Goal: Information Seeking & Learning: Check status

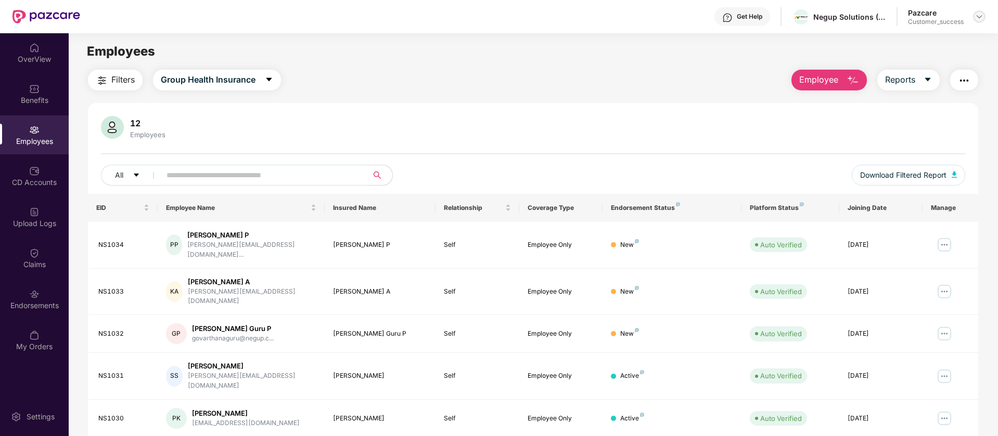
click at [980, 18] on img at bounding box center [979, 16] width 8 height 8
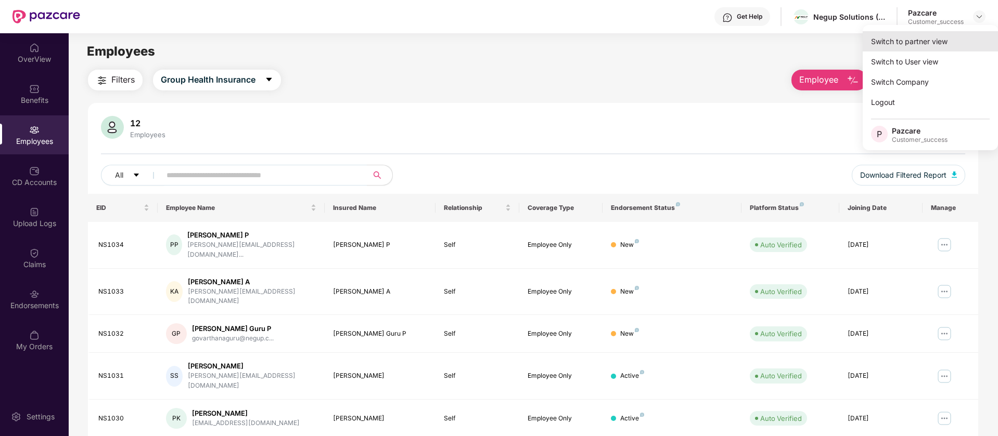
click at [924, 41] on div "Switch to partner view" at bounding box center [929, 41] width 135 height 20
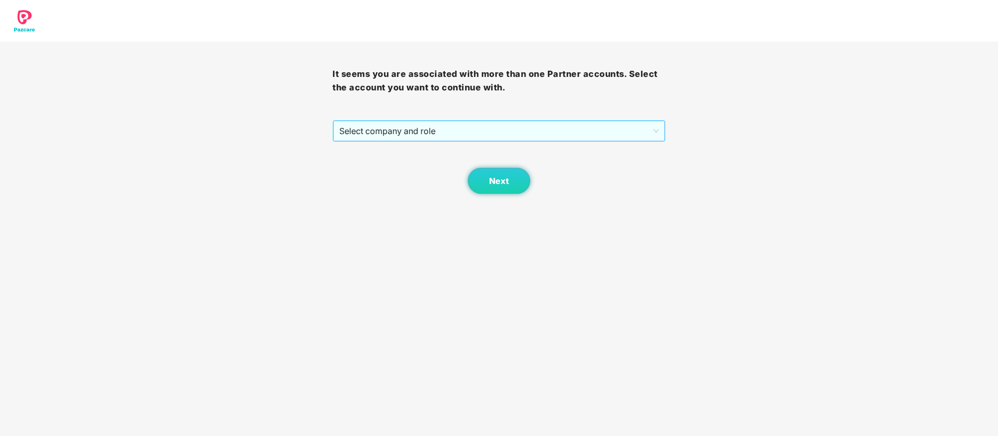
click at [464, 123] on span "Select company and role" at bounding box center [498, 131] width 319 height 20
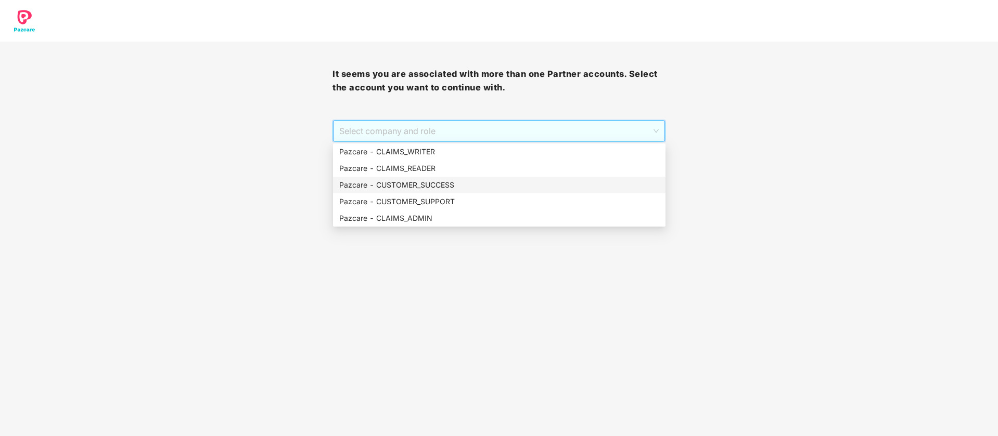
click at [443, 181] on div "Pazcare - CUSTOMER_SUCCESS" at bounding box center [499, 184] width 320 height 11
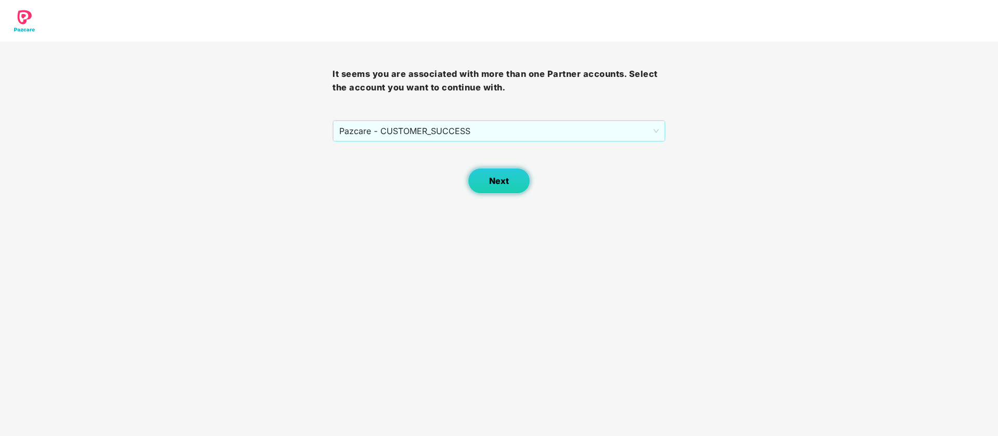
click at [510, 180] on button "Next" at bounding box center [499, 181] width 62 height 26
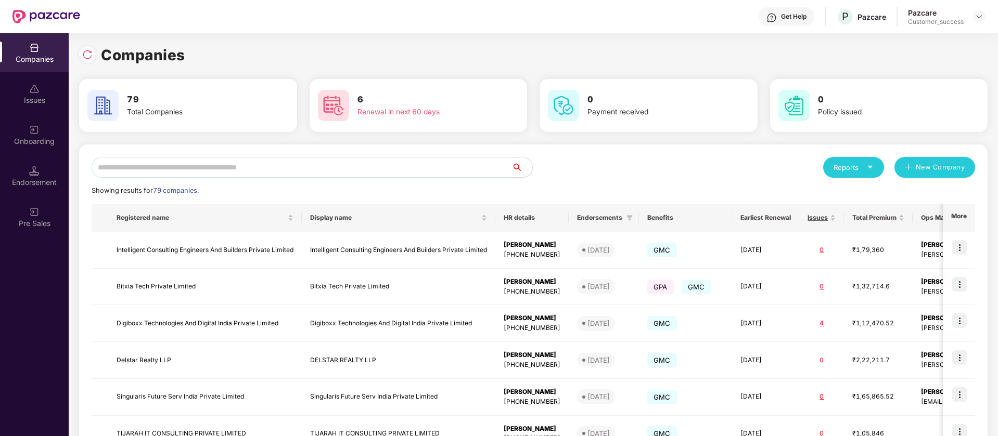
click at [263, 170] on input "text" at bounding box center [302, 167] width 420 height 21
type input "*"
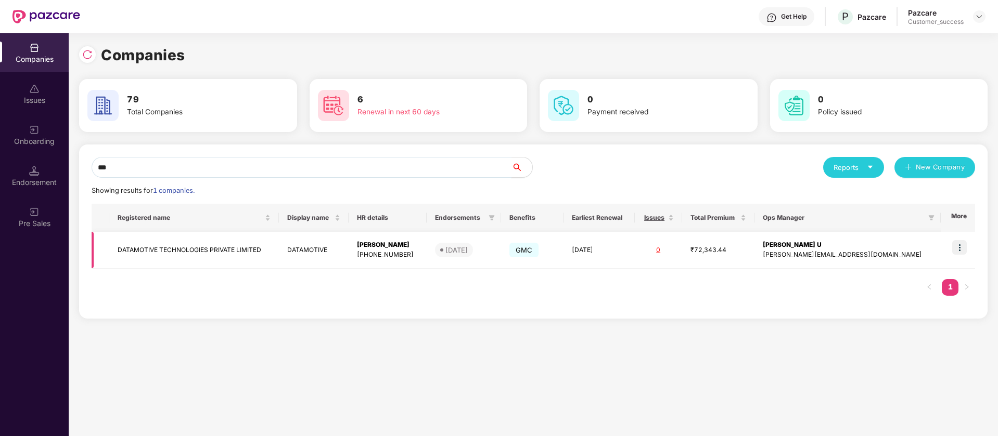
type input "***"
click at [962, 247] on img at bounding box center [959, 247] width 15 height 15
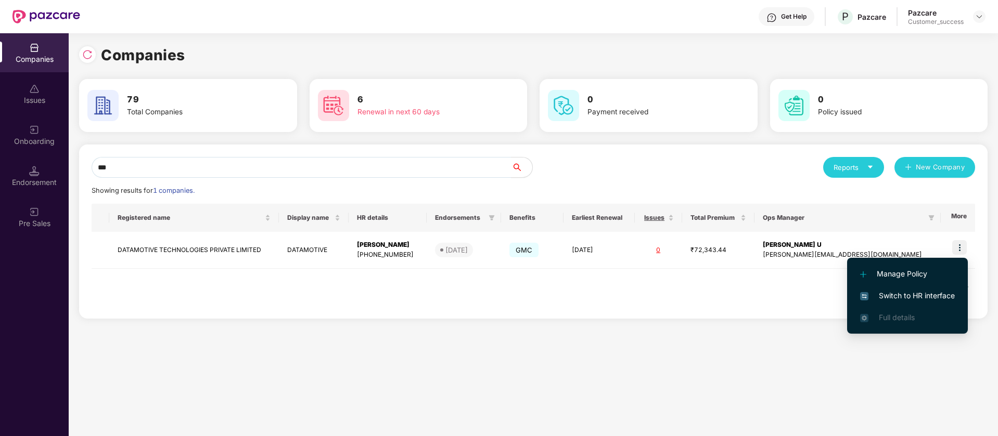
click at [930, 296] on span "Switch to HR interface" at bounding box center [907, 295] width 95 height 11
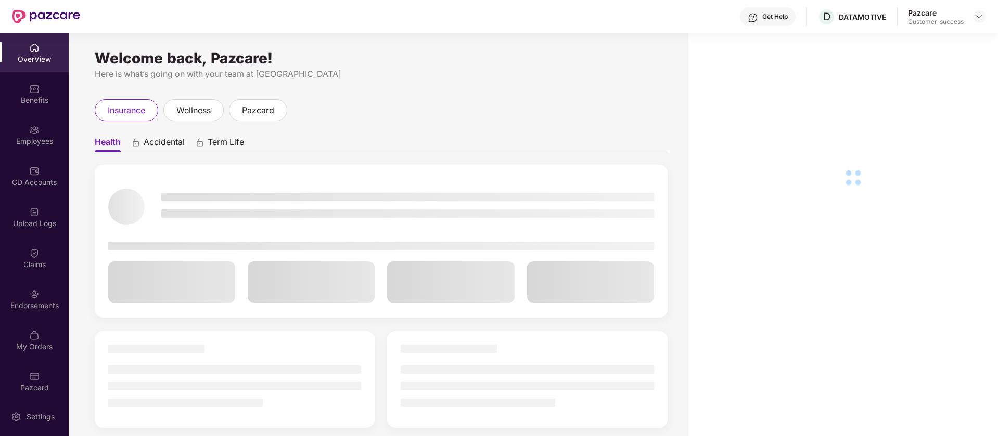
click at [37, 130] on img at bounding box center [34, 130] width 10 height 10
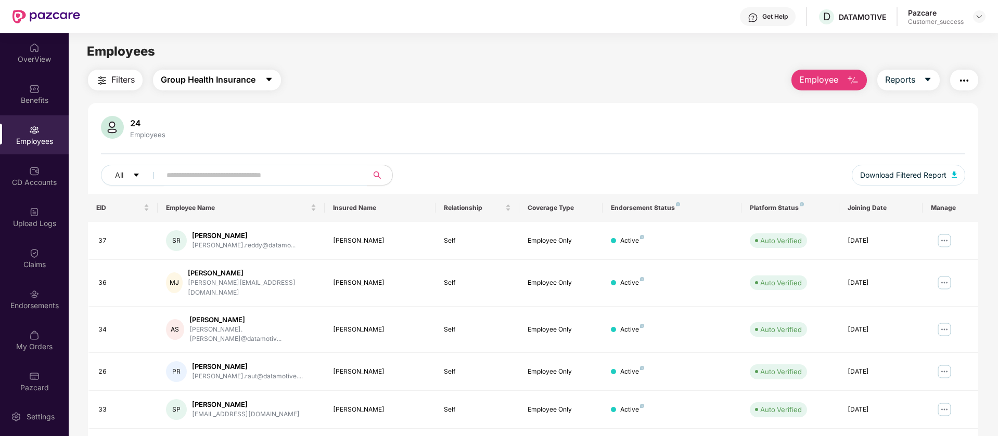
click at [219, 83] on span "Group Health Insurance" at bounding box center [208, 79] width 95 height 13
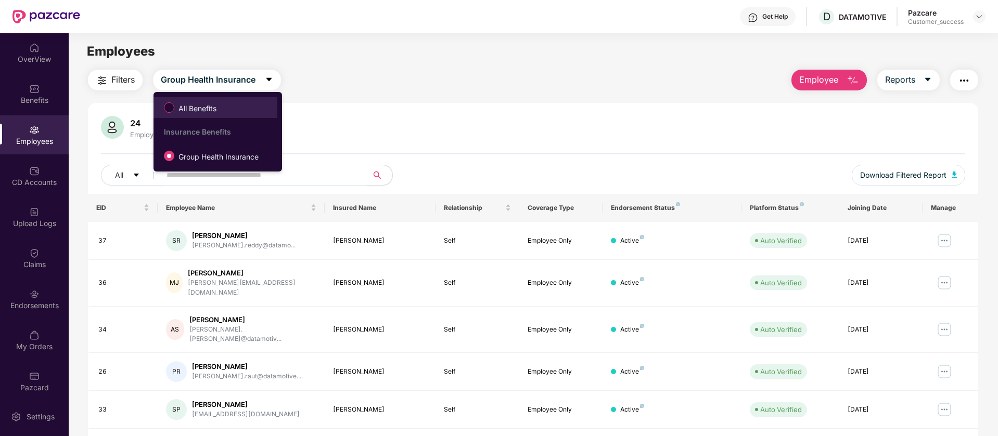
click at [199, 111] on span "All Benefits" at bounding box center [197, 108] width 46 height 11
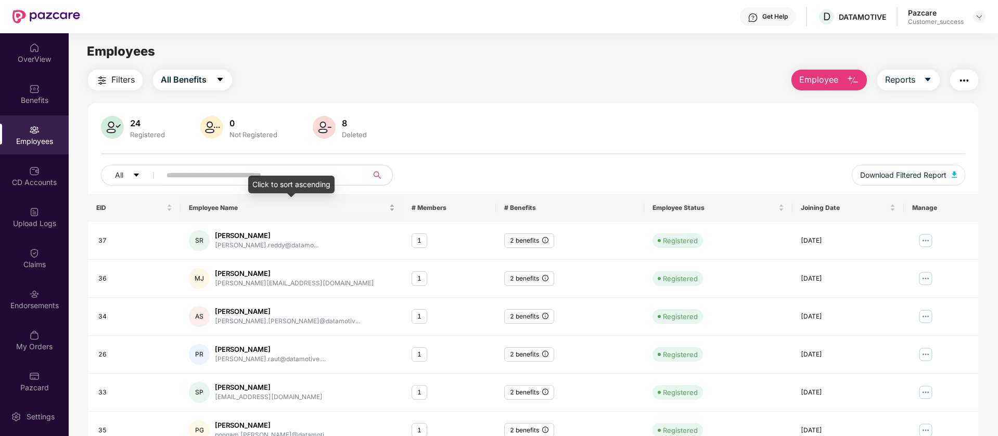
click at [285, 182] on div "Click to sort ascending" at bounding box center [291, 185] width 86 height 18
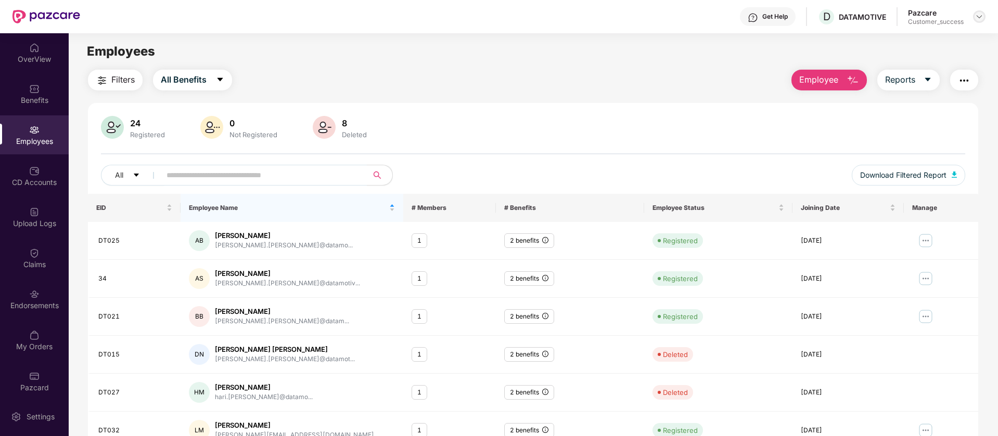
click at [980, 15] on img at bounding box center [979, 16] width 8 height 8
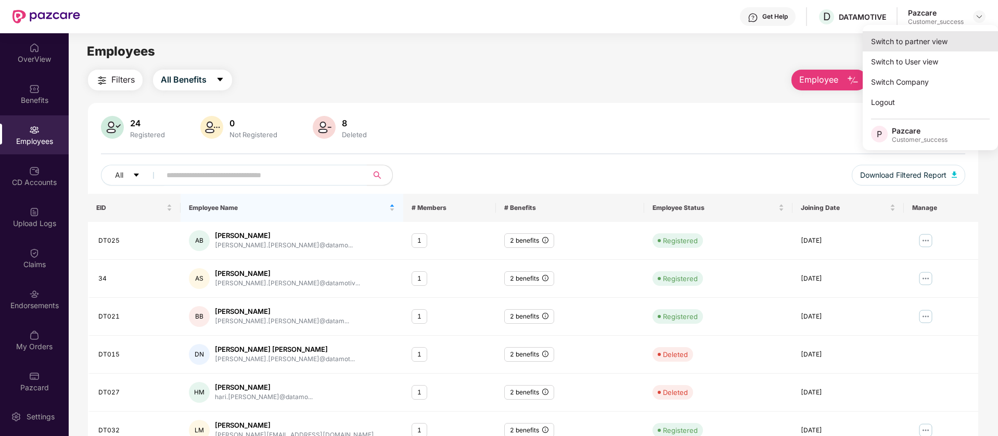
click at [950, 38] on div "Switch to partner view" at bounding box center [929, 41] width 135 height 20
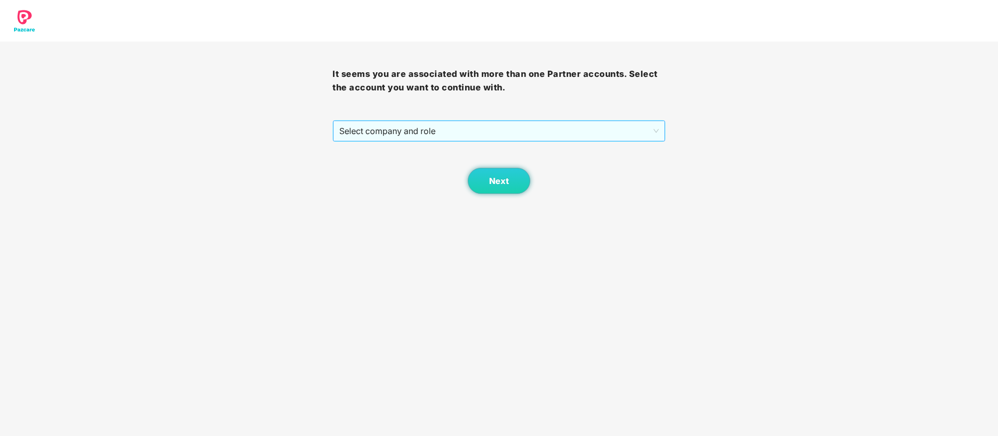
click at [611, 133] on span "Select company and role" at bounding box center [498, 131] width 319 height 20
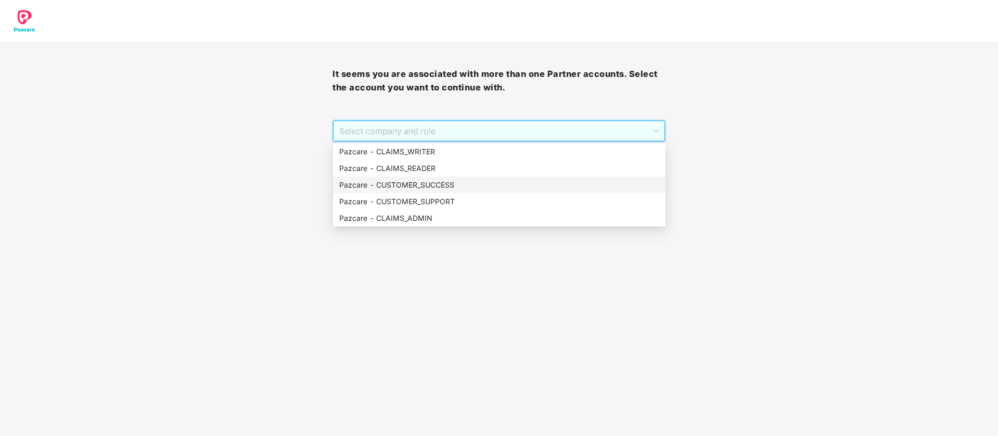
click at [449, 186] on div "Pazcare - CUSTOMER_SUCCESS" at bounding box center [499, 184] width 320 height 11
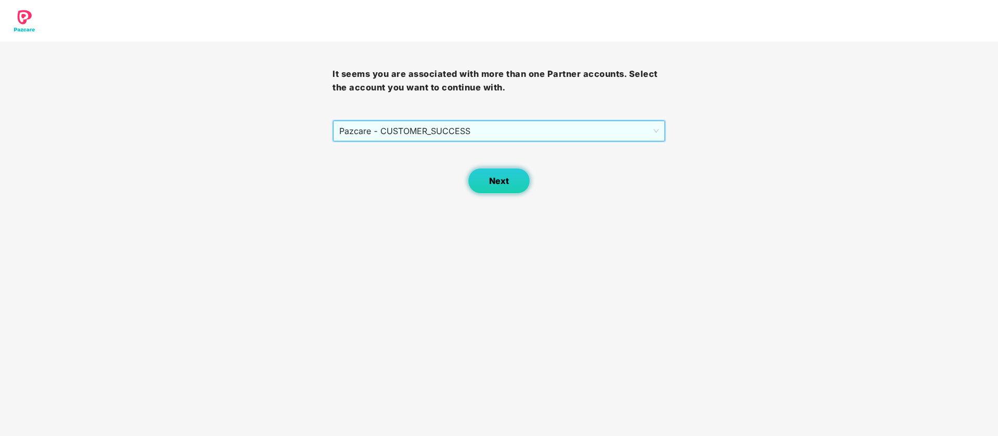
click at [505, 189] on button "Next" at bounding box center [499, 181] width 62 height 26
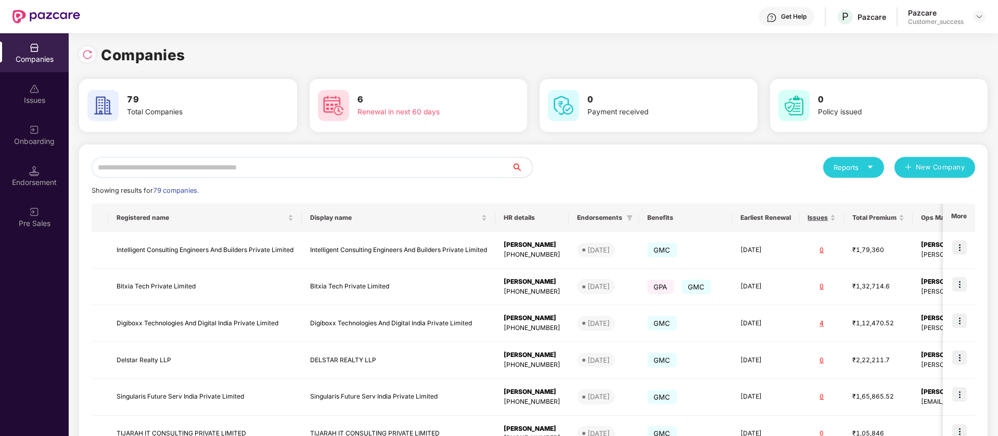
click at [242, 167] on input "text" at bounding box center [302, 167] width 420 height 21
paste input "***"
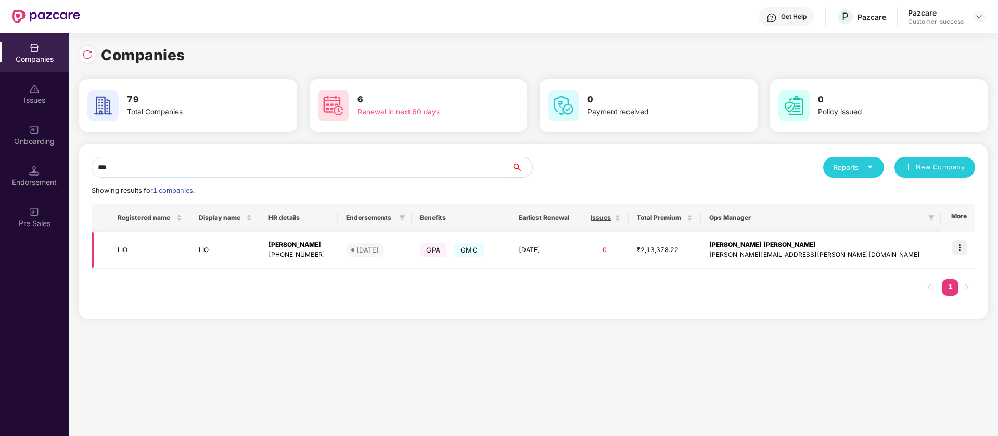
type input "***"
click at [581, 249] on td "18 Oct 2025" at bounding box center [545, 250] width 71 height 37
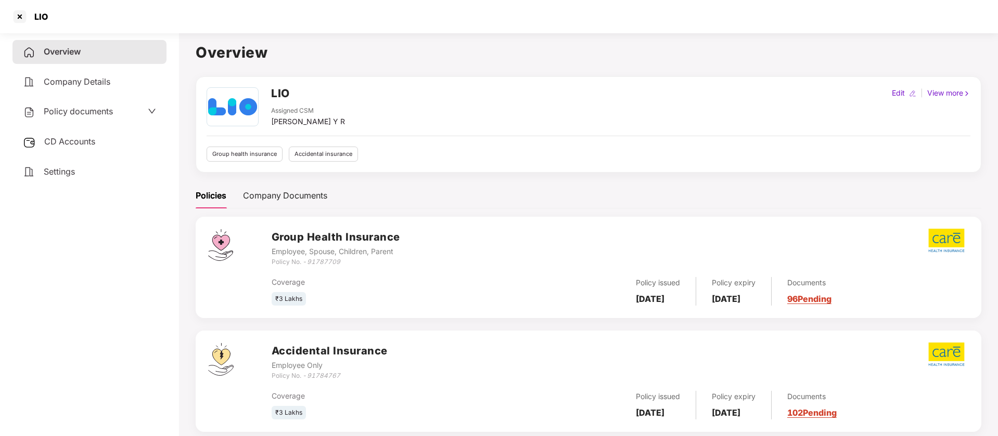
click at [88, 107] on span "Policy documents" at bounding box center [78, 111] width 69 height 10
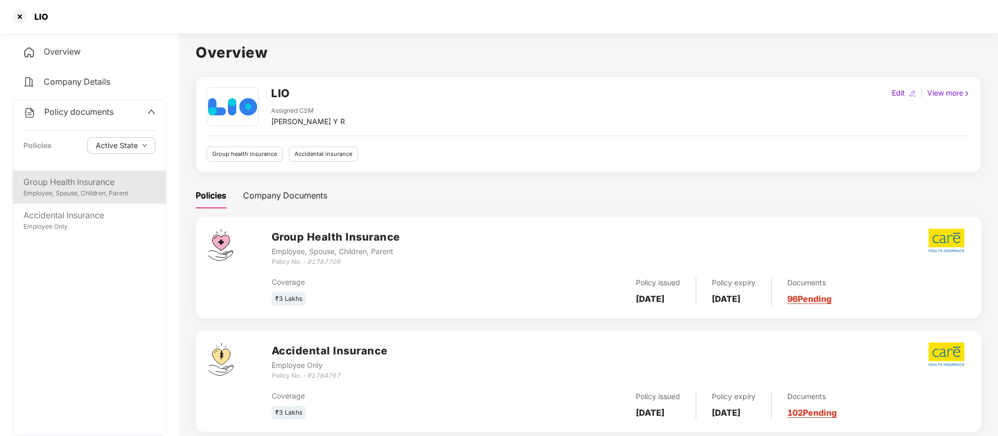
click at [72, 179] on div "Group Health Insurance" at bounding box center [89, 182] width 132 height 13
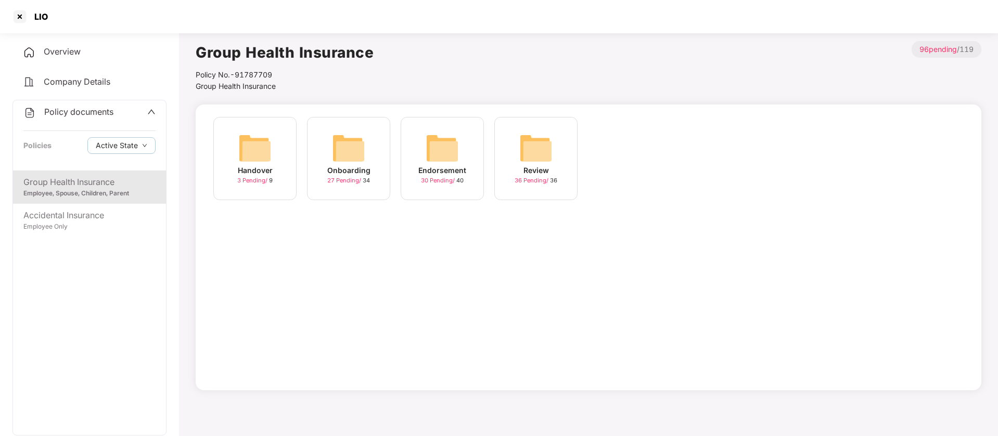
click at [454, 148] on img at bounding box center [441, 148] width 33 height 33
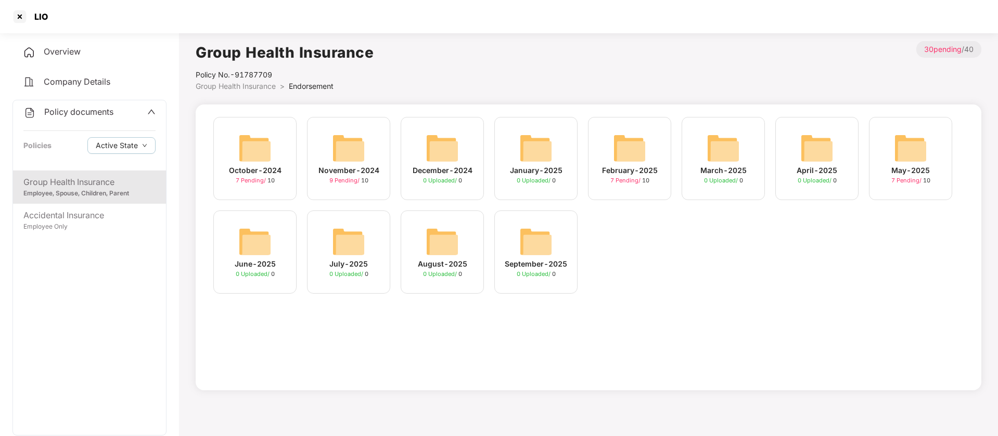
click at [911, 148] on img at bounding box center [910, 148] width 33 height 33
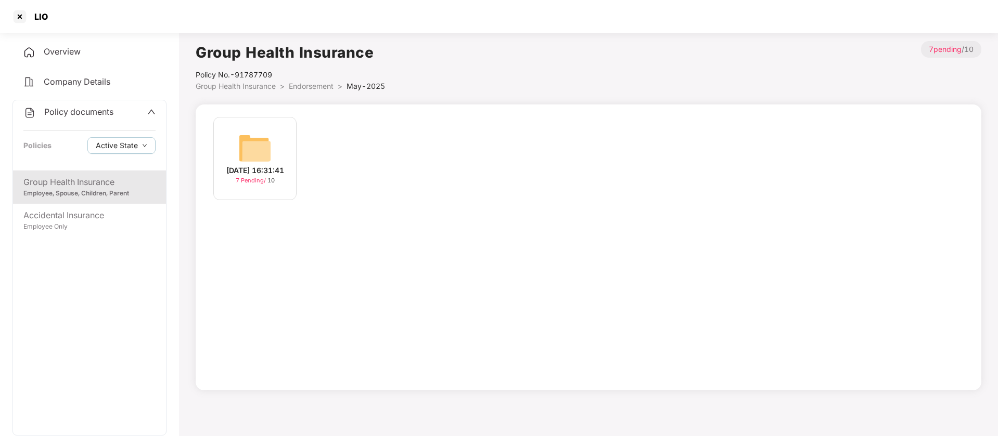
click at [241, 145] on img at bounding box center [254, 148] width 33 height 33
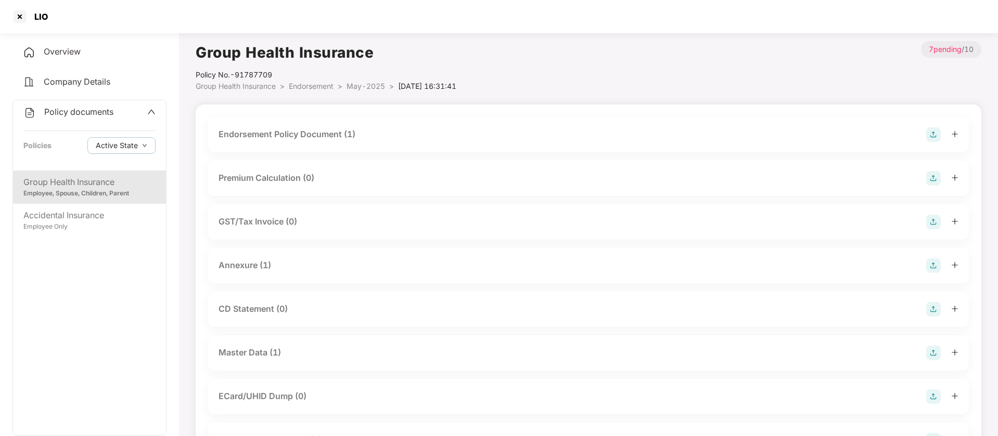
click at [259, 355] on div "Master Data (1)" at bounding box center [249, 352] width 62 height 13
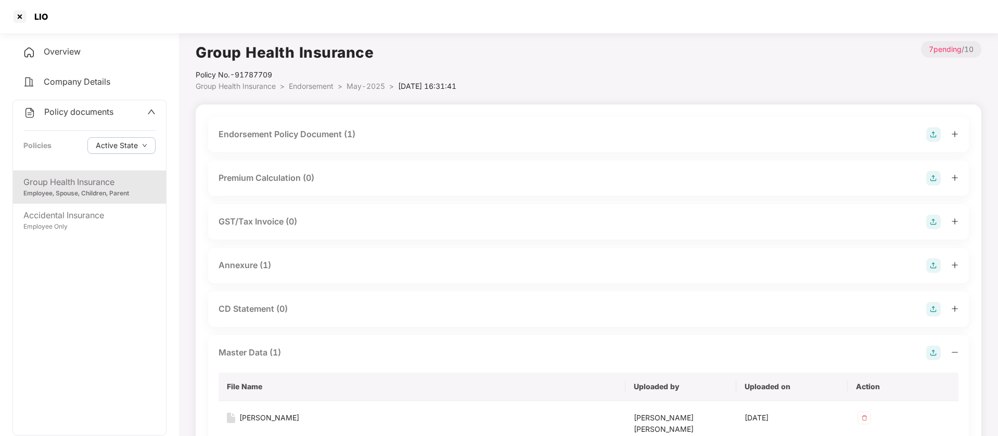
scroll to position [85, 0]
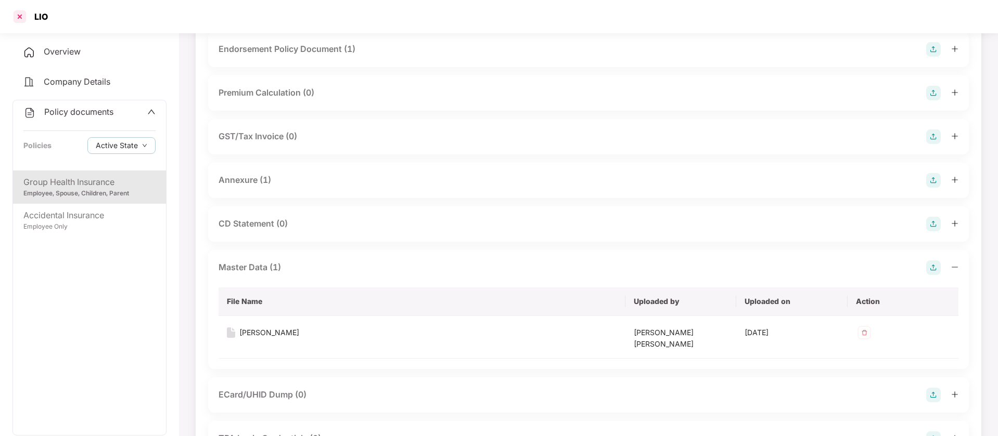
click at [19, 16] on div at bounding box center [19, 16] width 17 height 17
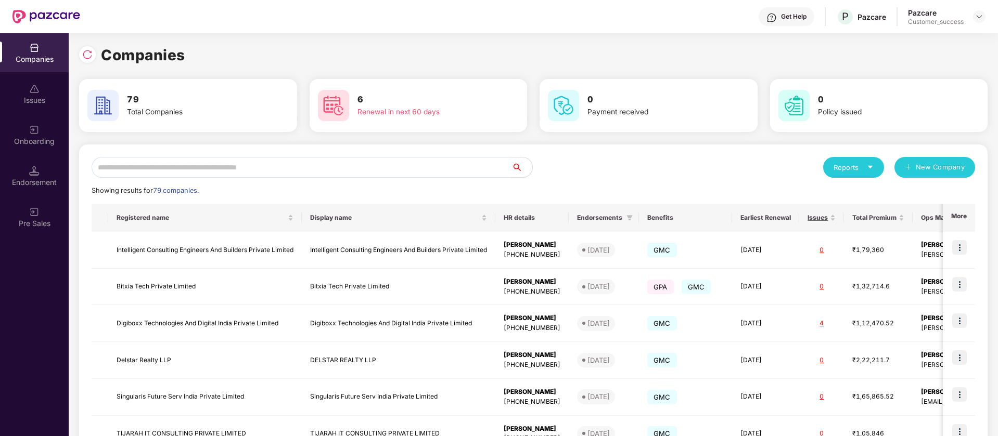
scroll to position [0, 0]
click at [292, 168] on input "text" at bounding box center [302, 167] width 420 height 21
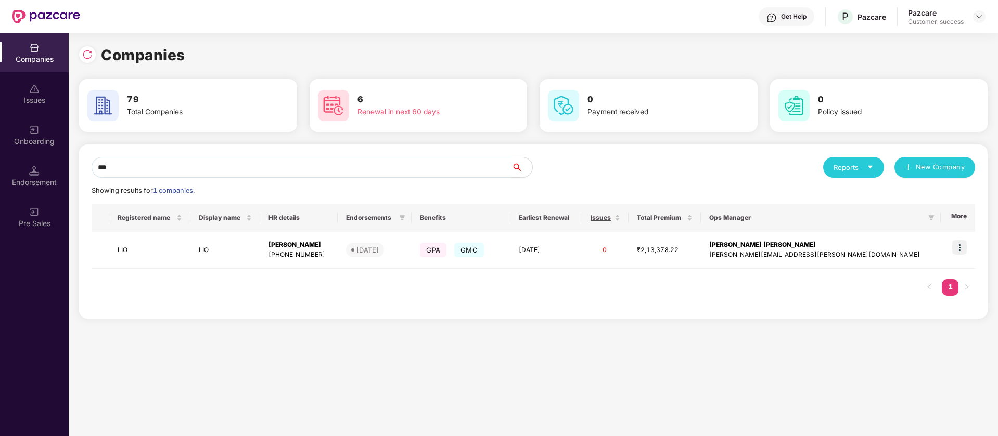
type input "***"
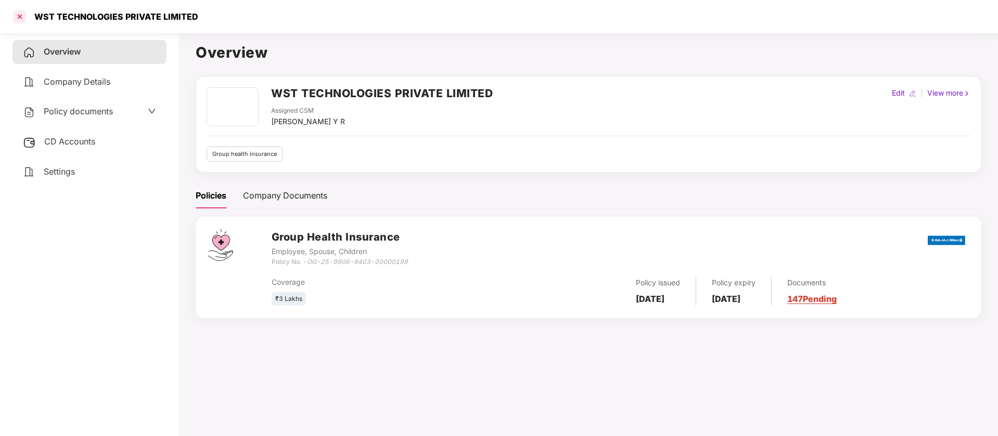
click at [22, 14] on div at bounding box center [19, 16] width 17 height 17
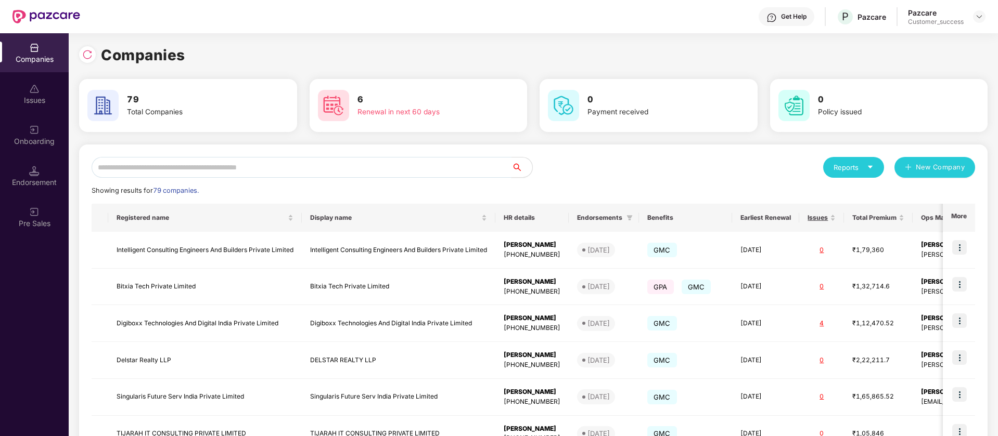
click at [343, 163] on input "text" at bounding box center [302, 167] width 420 height 21
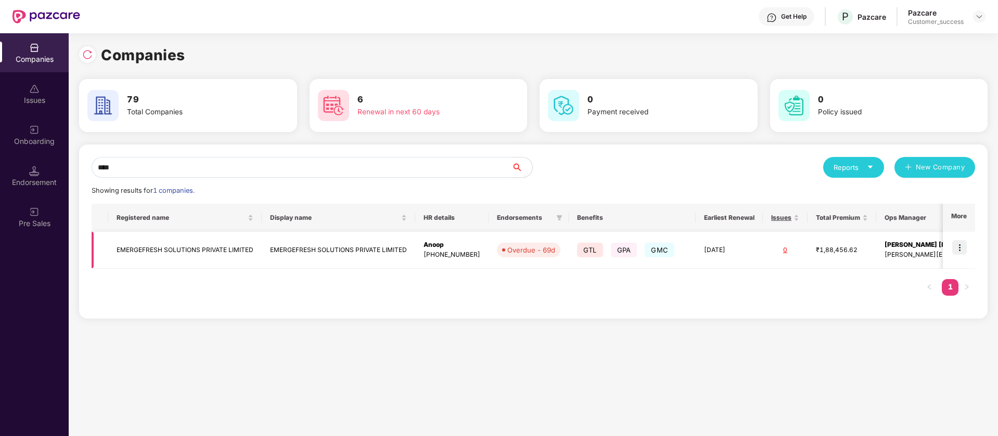
type input "****"
click at [471, 257] on div "[PHONE_NUMBER]" at bounding box center [451, 255] width 57 height 10
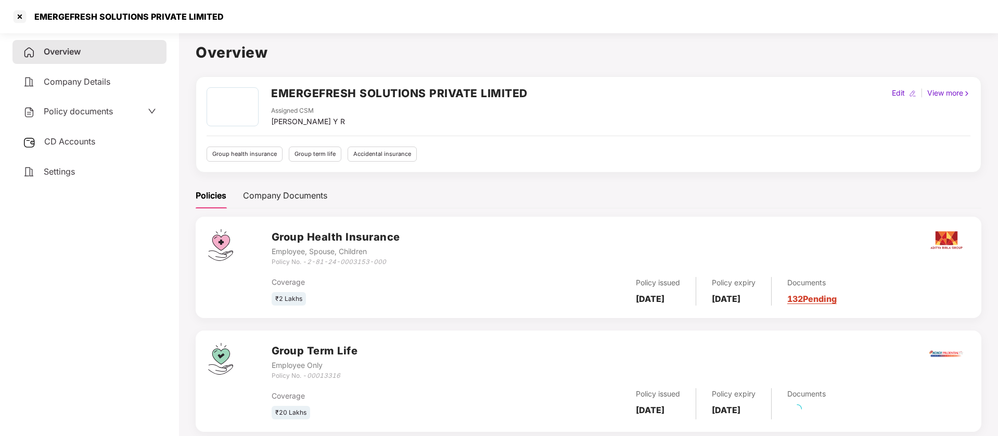
click at [410, 93] on h2 "EMERGEFRESH SOLUTIONS PRIVATE LIMITED" at bounding box center [399, 93] width 256 height 17
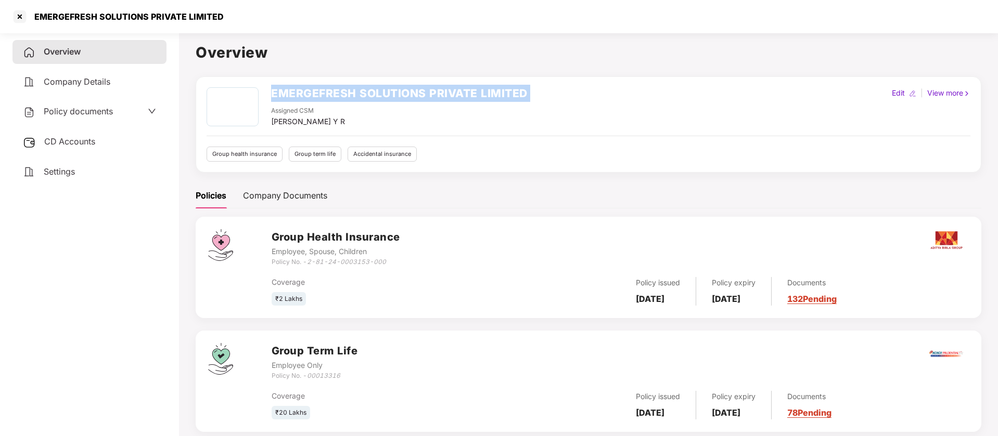
click at [410, 93] on h2 "EMERGEFRESH SOLUTIONS PRIVATE LIMITED" at bounding box center [399, 93] width 256 height 17
copy h2 "EMERGEFRESH SOLUTIONS PRIVATE LIMITED"
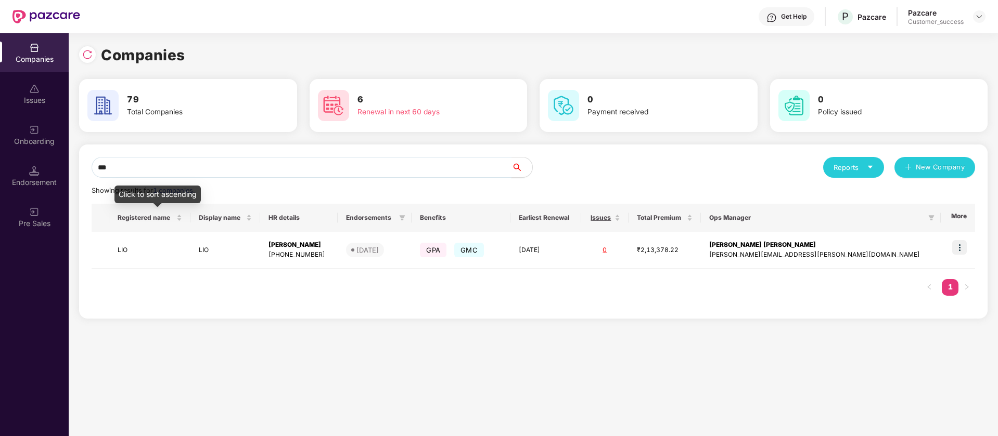
click at [167, 164] on input "***" at bounding box center [302, 167] width 420 height 21
click at [167, 163] on input "***" at bounding box center [302, 167] width 420 height 21
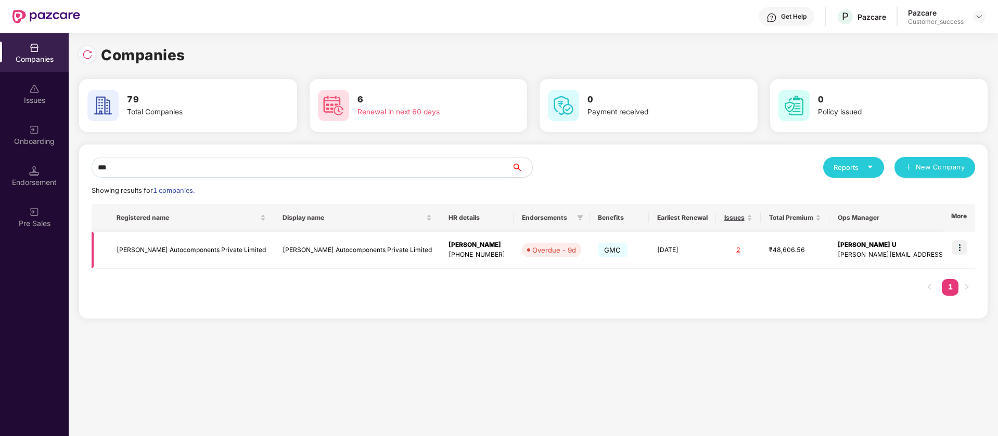
type input "***"
click at [959, 245] on img at bounding box center [959, 247] width 15 height 15
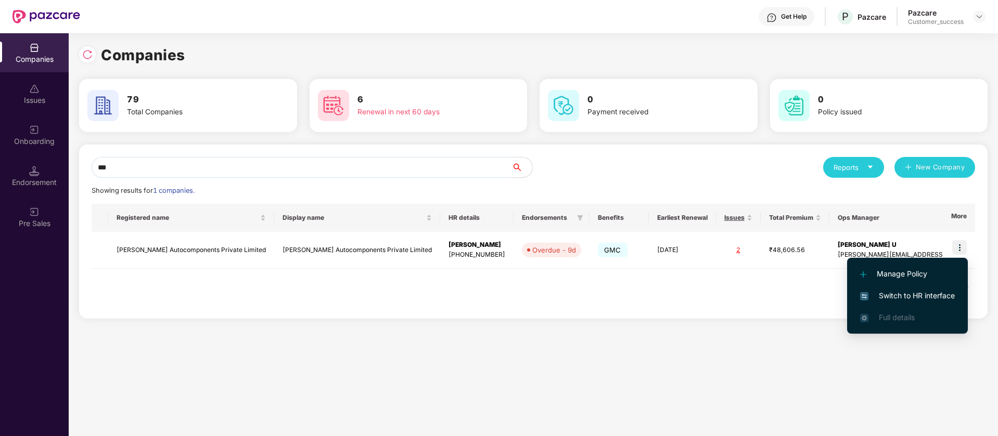
click at [922, 293] on span "Switch to HR interface" at bounding box center [907, 295] width 95 height 11
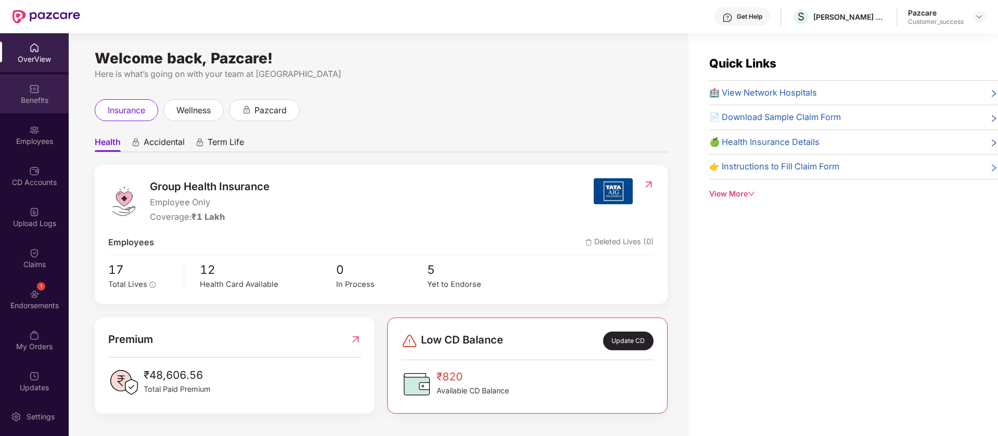
click at [1, 91] on div "Benefits" at bounding box center [34, 93] width 69 height 39
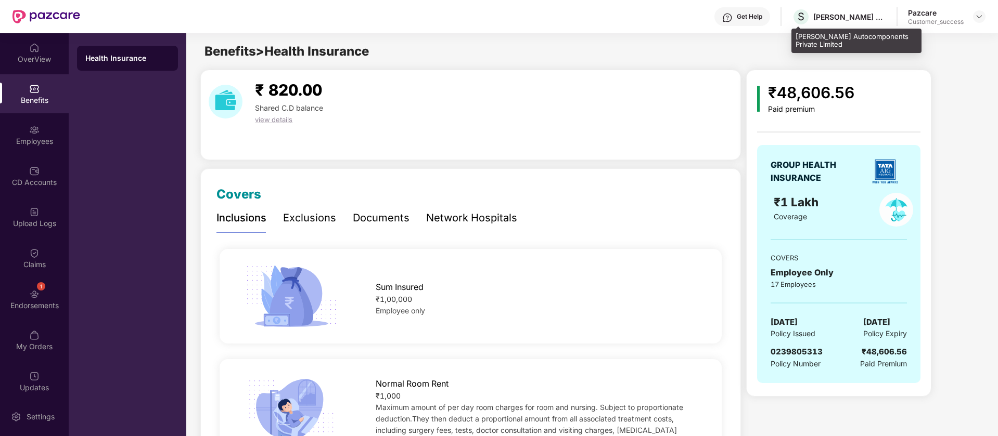
click at [851, 33] on div "[PERSON_NAME] Autocomponents Private Limited" at bounding box center [856, 41] width 130 height 24
copy div "[PERSON_NAME] Autocomponents Private Limited"
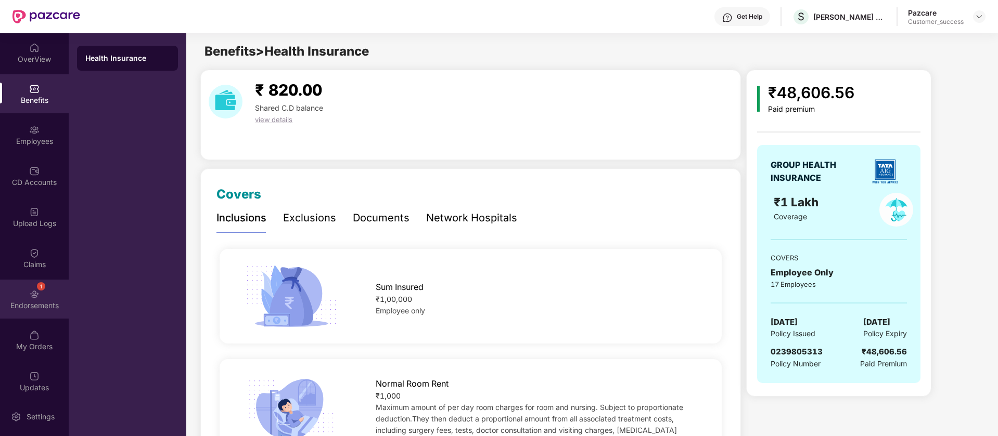
click at [42, 299] on div "1 Endorsements" at bounding box center [34, 299] width 69 height 39
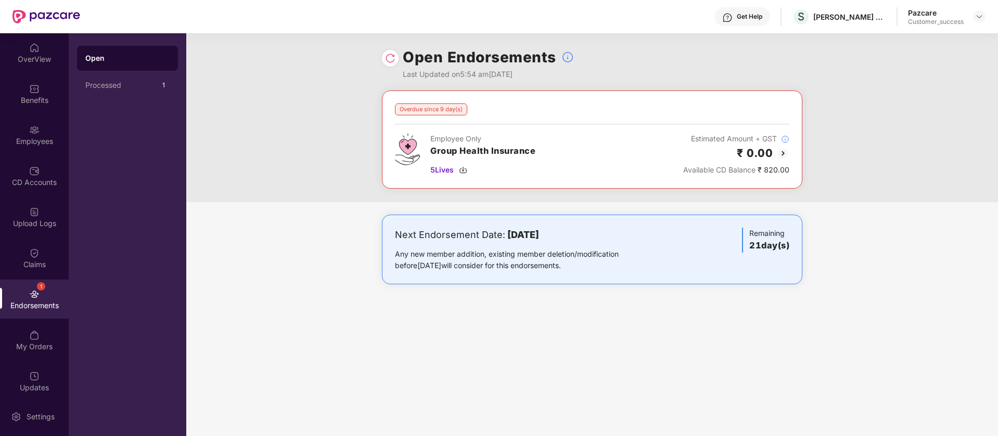
click at [784, 156] on img at bounding box center [783, 153] width 12 height 12
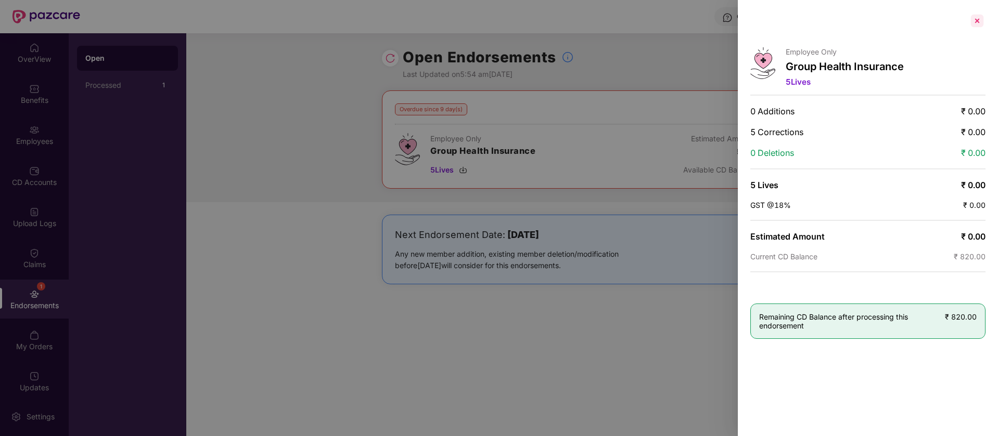
click at [980, 23] on div at bounding box center [977, 20] width 17 height 17
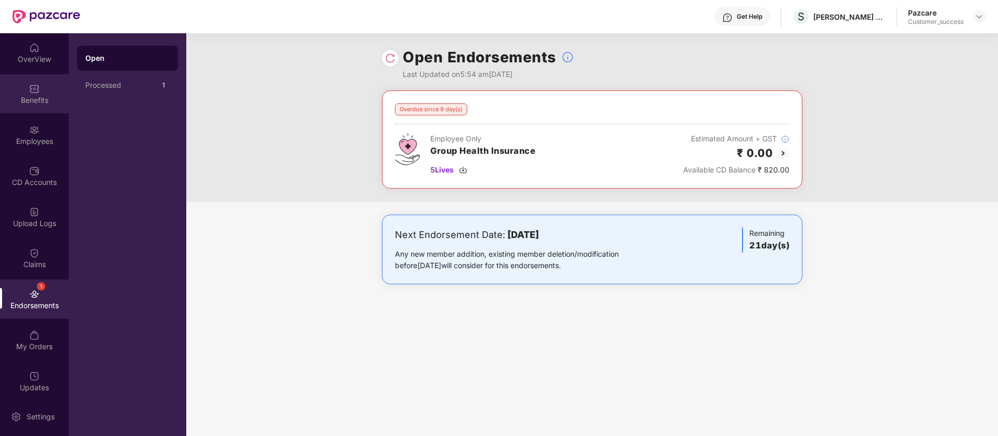
click at [18, 105] on div "Benefits" at bounding box center [34, 100] width 69 height 10
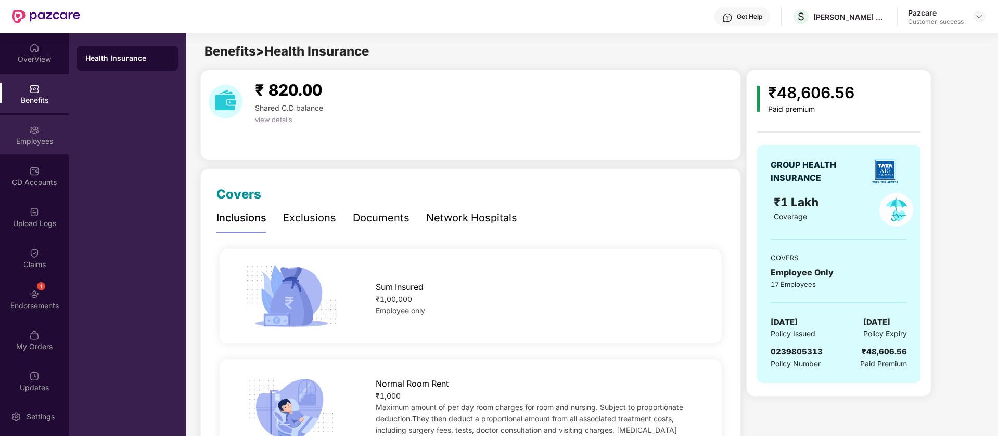
click at [20, 126] on div "Employees" at bounding box center [34, 134] width 69 height 39
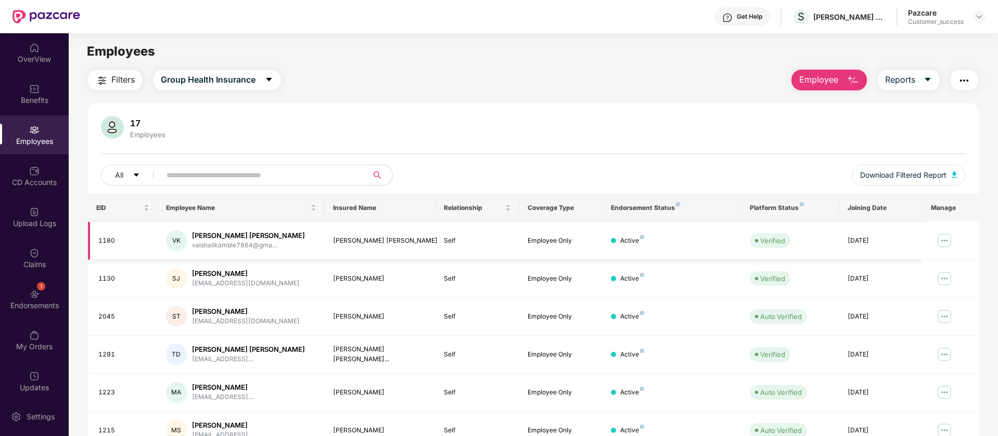
click at [943, 239] on img at bounding box center [944, 241] width 17 height 17
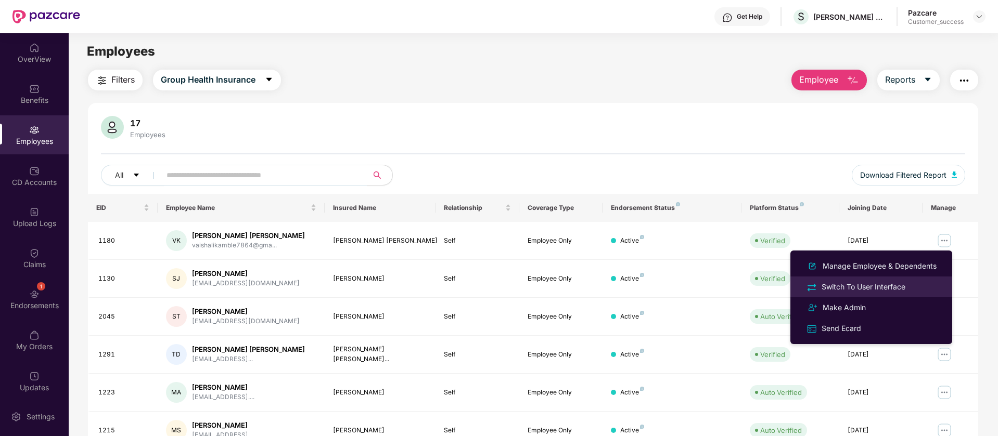
click at [901, 284] on div "Switch To User Interface" at bounding box center [863, 286] width 88 height 11
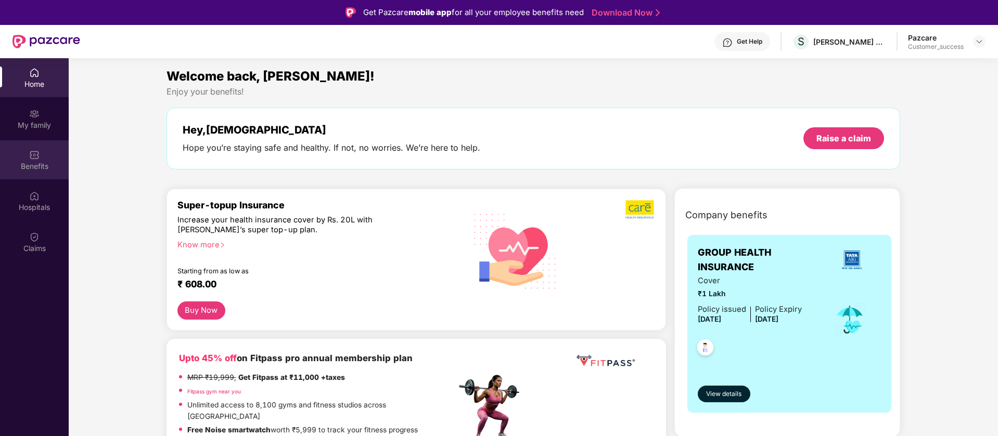
drag, startPoint x: 140, startPoint y: 140, endPoint x: 32, endPoint y: 176, distance: 113.8
click at [32, 176] on div "Benefits" at bounding box center [34, 159] width 69 height 39
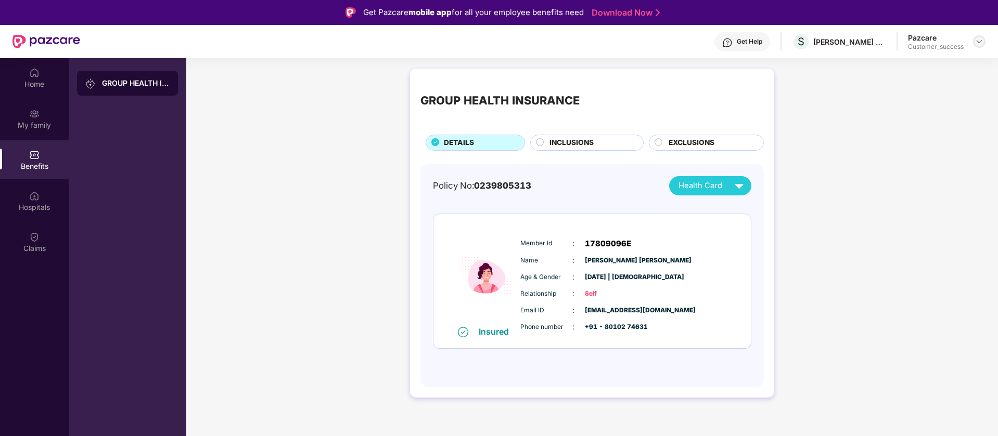
click at [982, 40] on img at bounding box center [979, 41] width 8 height 8
click at [927, 71] on div "Switch to partner view" at bounding box center [929, 66] width 135 height 20
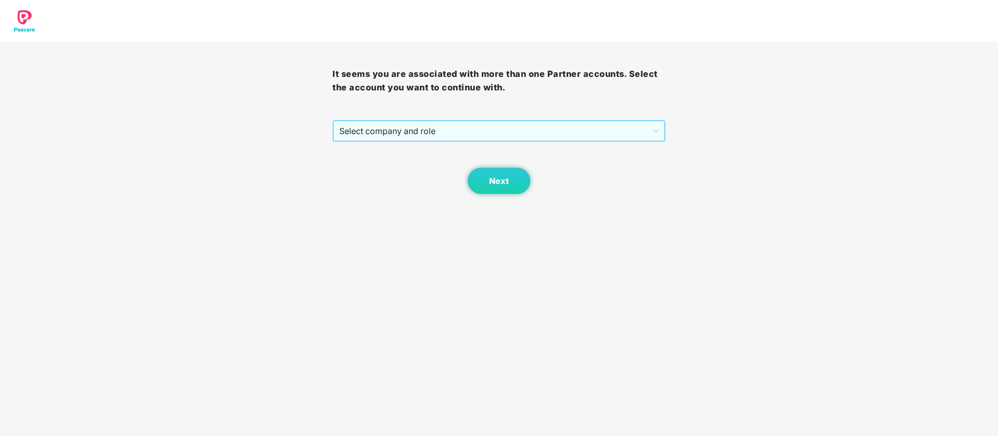
click at [635, 122] on span "Select company and role" at bounding box center [498, 131] width 319 height 20
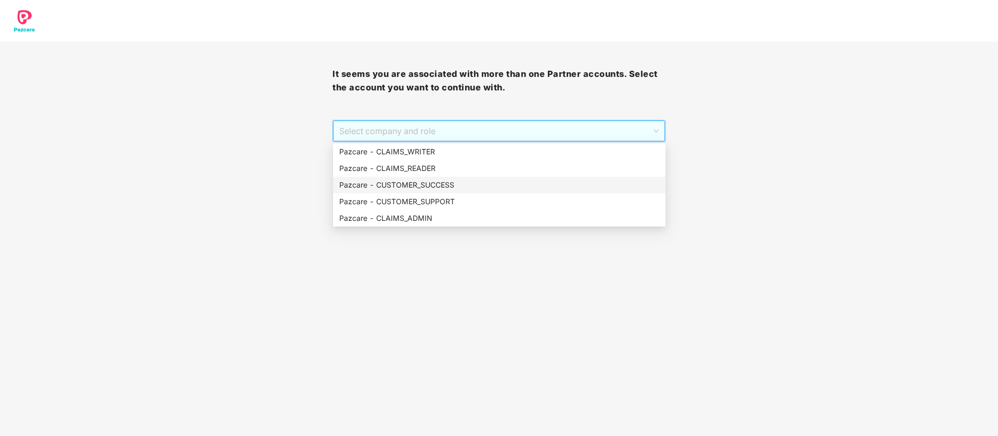
click at [528, 184] on div "Pazcare - CUSTOMER_SUCCESS" at bounding box center [499, 184] width 320 height 11
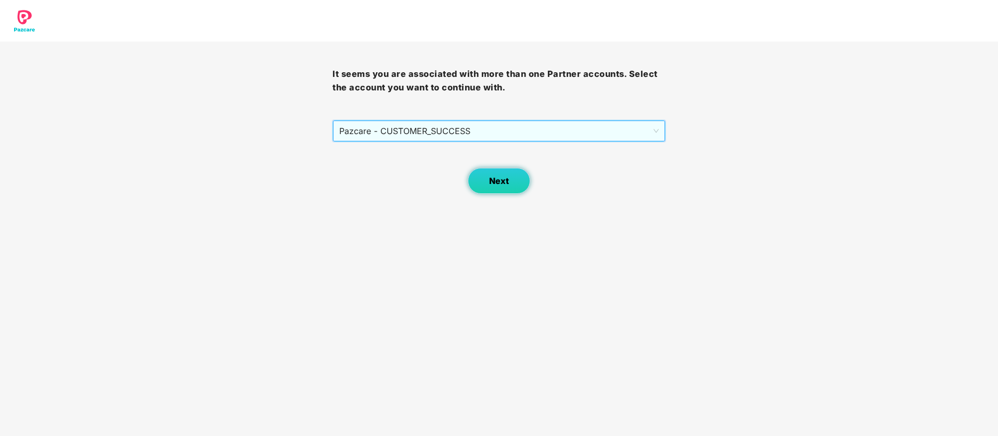
click at [509, 184] on button "Next" at bounding box center [499, 181] width 62 height 26
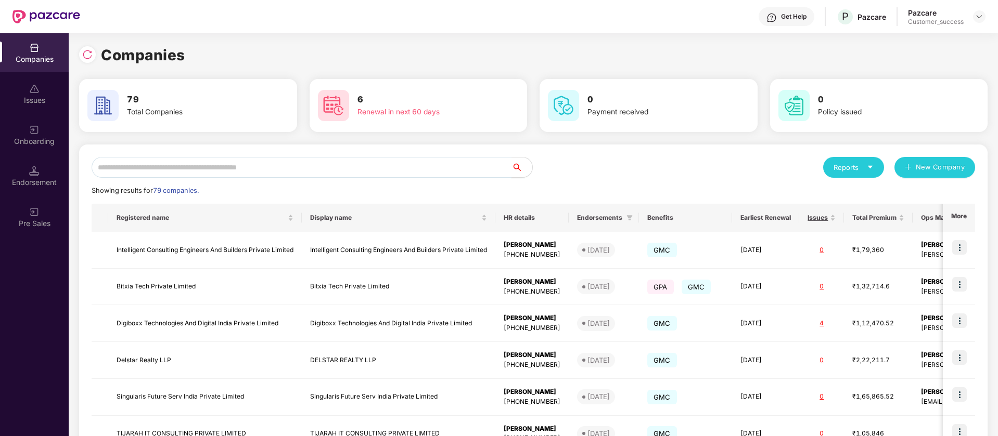
click at [371, 168] on input "text" at bounding box center [302, 167] width 420 height 21
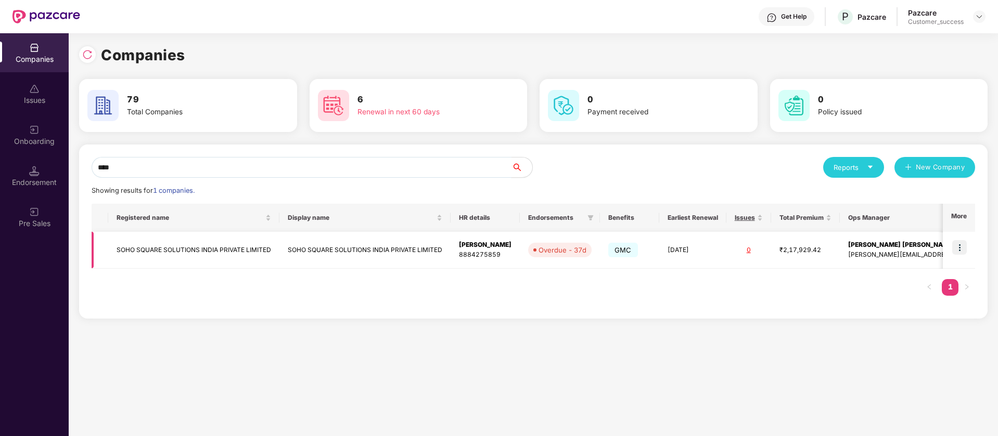
type input "****"
click at [959, 249] on img at bounding box center [959, 247] width 15 height 15
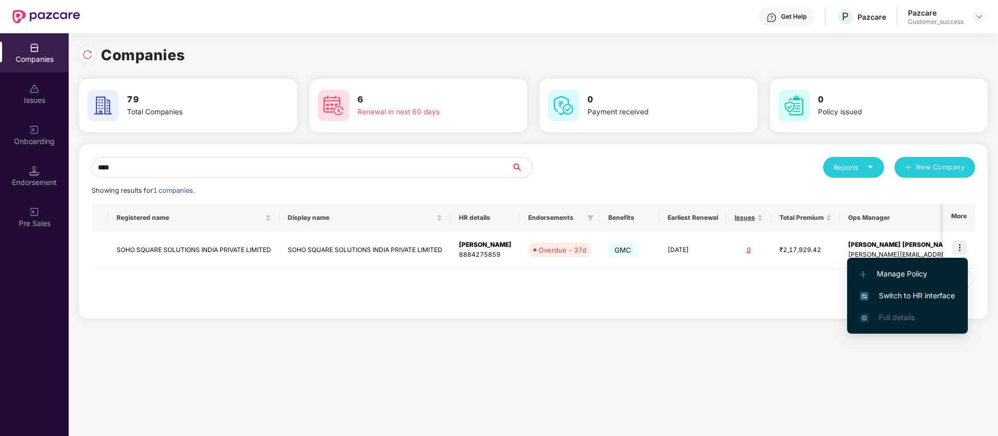
click at [943, 295] on span "Switch to HR interface" at bounding box center [907, 295] width 95 height 11
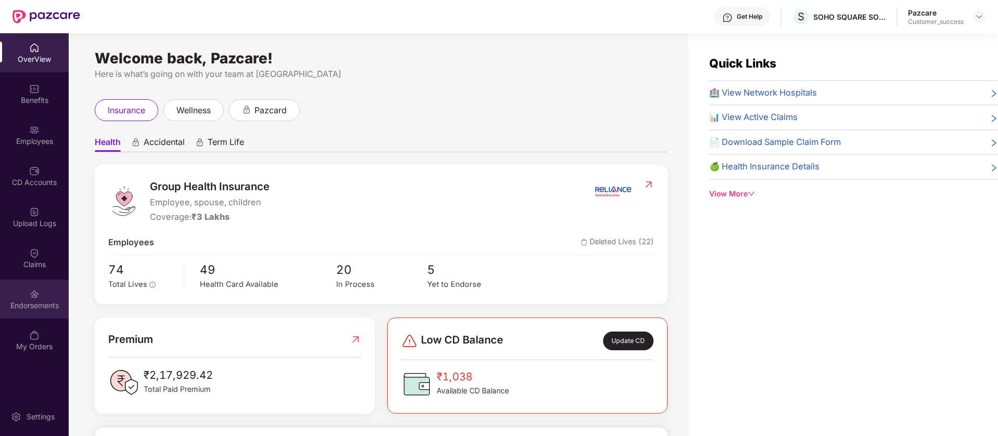
click at [45, 289] on div "Endorsements" at bounding box center [34, 299] width 69 height 39
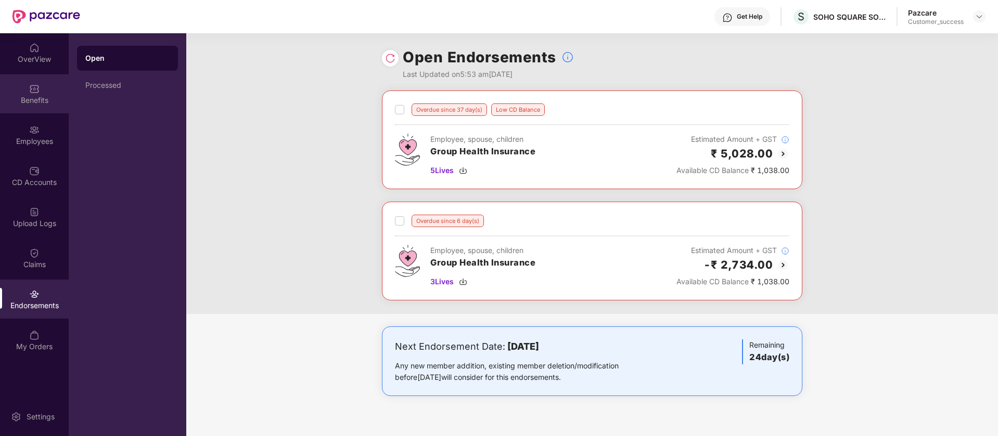
click at [47, 91] on div "Benefits" at bounding box center [34, 93] width 69 height 39
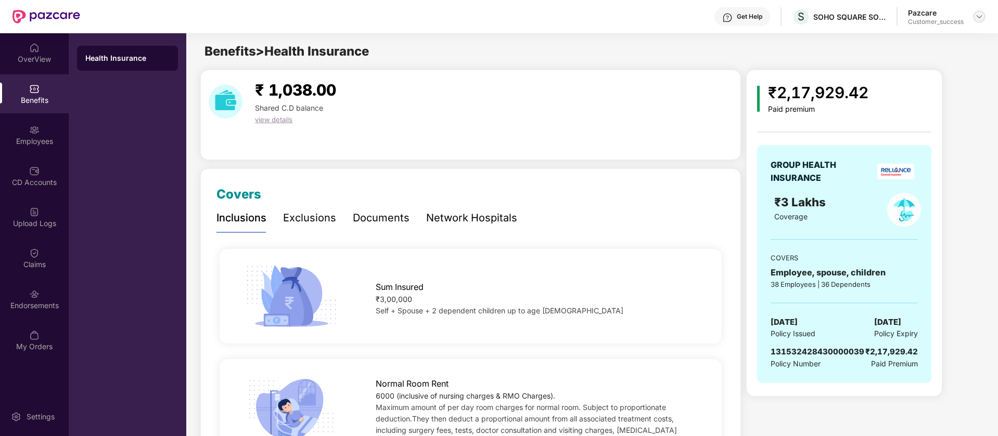
click at [975, 18] on img at bounding box center [979, 16] width 8 height 8
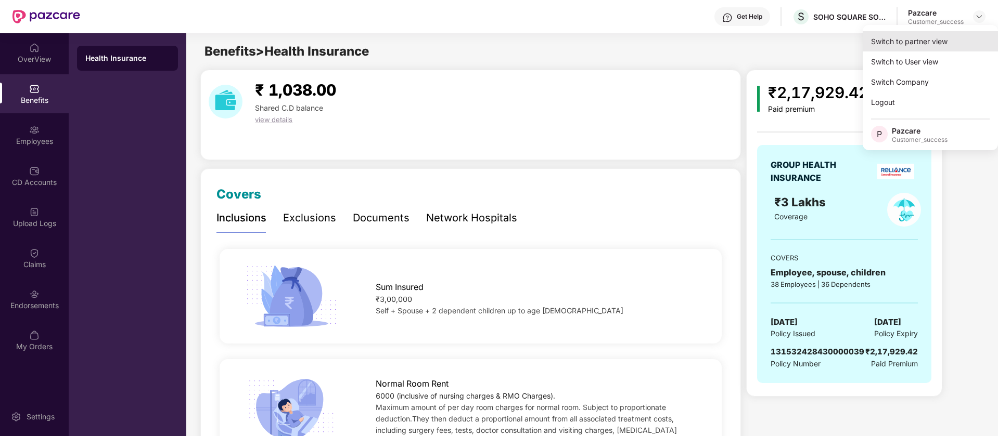
click at [909, 46] on div "Switch to partner view" at bounding box center [929, 41] width 135 height 20
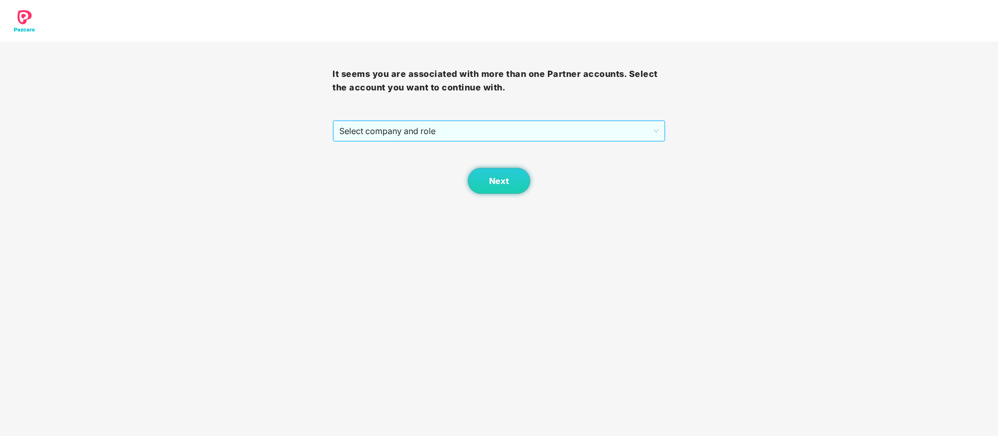
click at [522, 139] on span "Select company and role" at bounding box center [498, 131] width 319 height 20
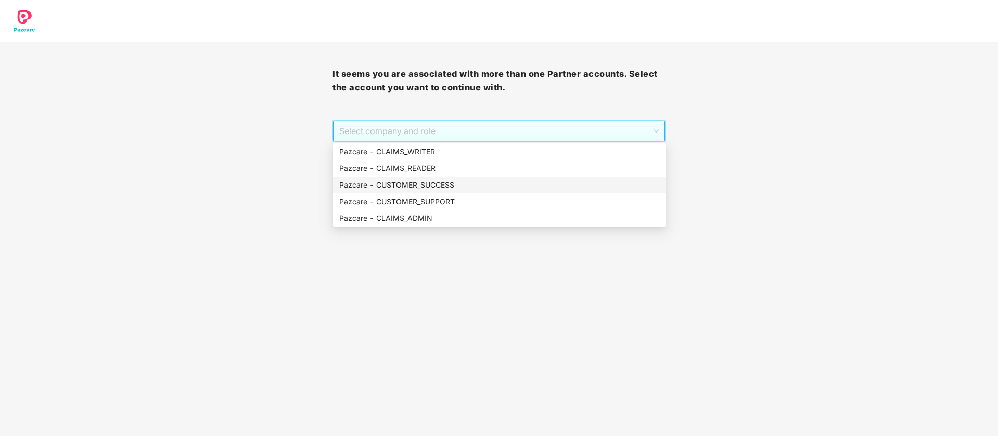
click at [453, 182] on div "Pazcare - CUSTOMER_SUCCESS" at bounding box center [499, 184] width 320 height 11
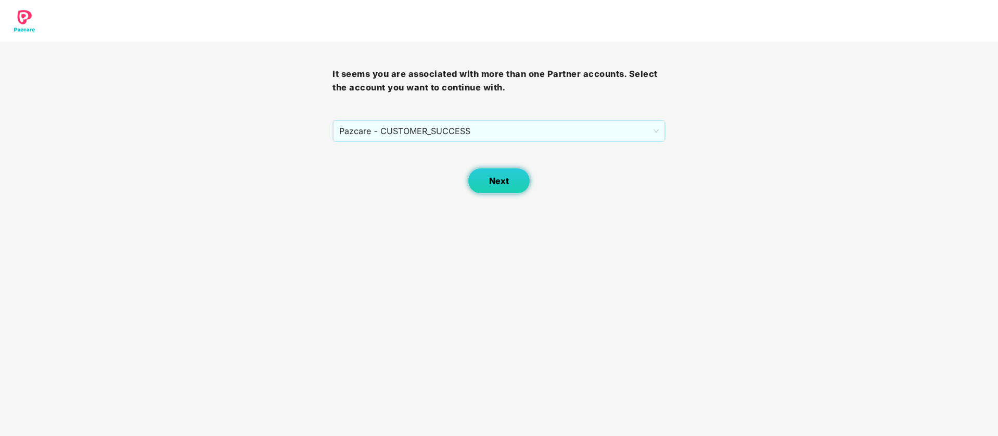
click at [494, 176] on span "Next" at bounding box center [499, 181] width 20 height 10
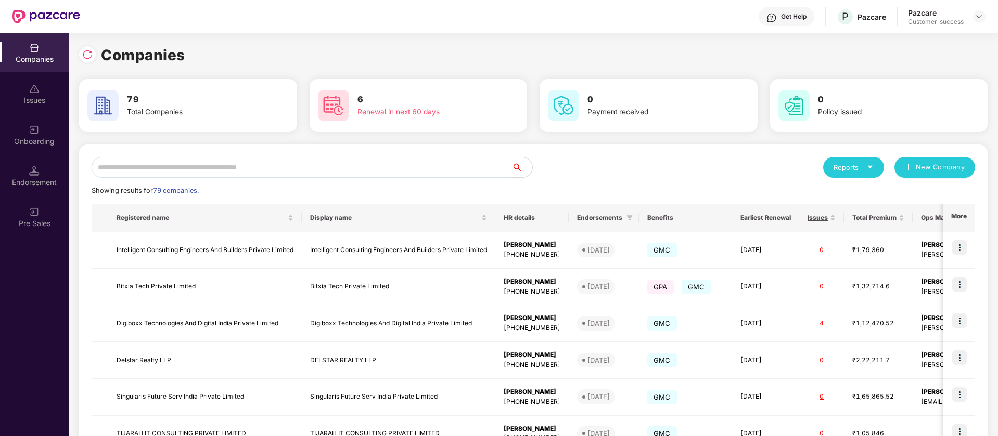
click at [209, 174] on input "text" at bounding box center [302, 167] width 420 height 21
paste input "*********"
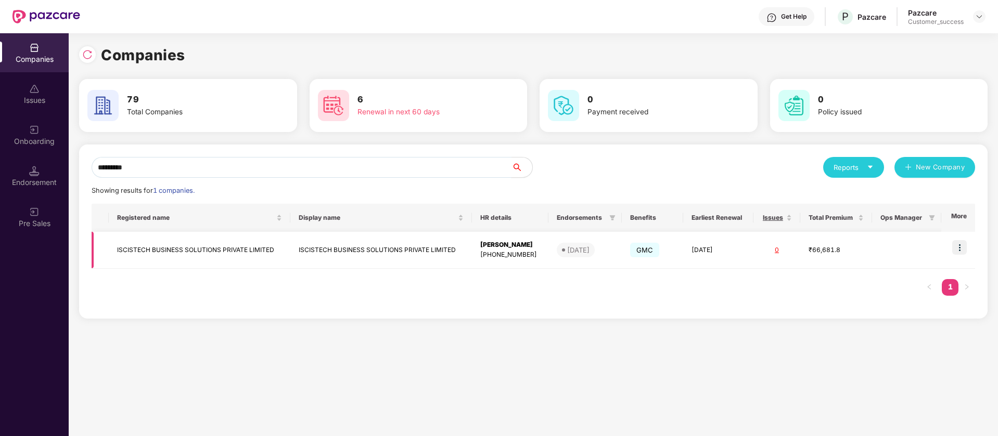
type input "*********"
click at [964, 243] on img at bounding box center [959, 247] width 15 height 15
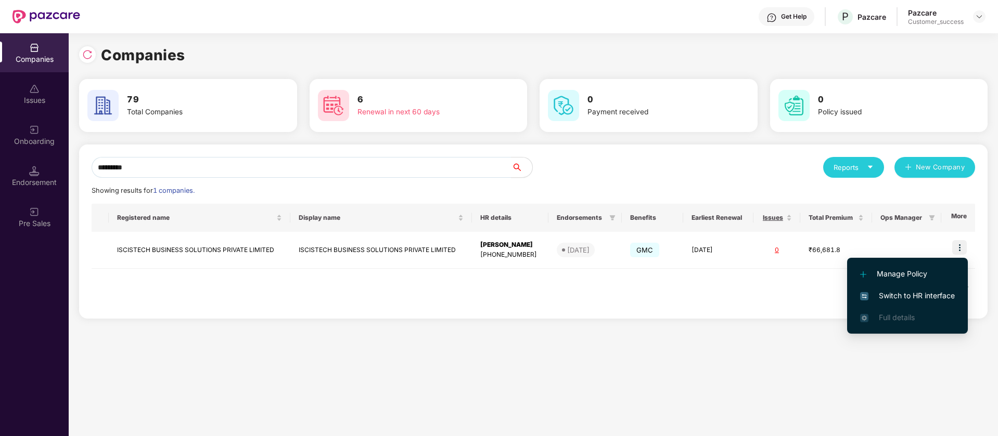
click at [926, 295] on span "Switch to HR interface" at bounding box center [907, 295] width 95 height 11
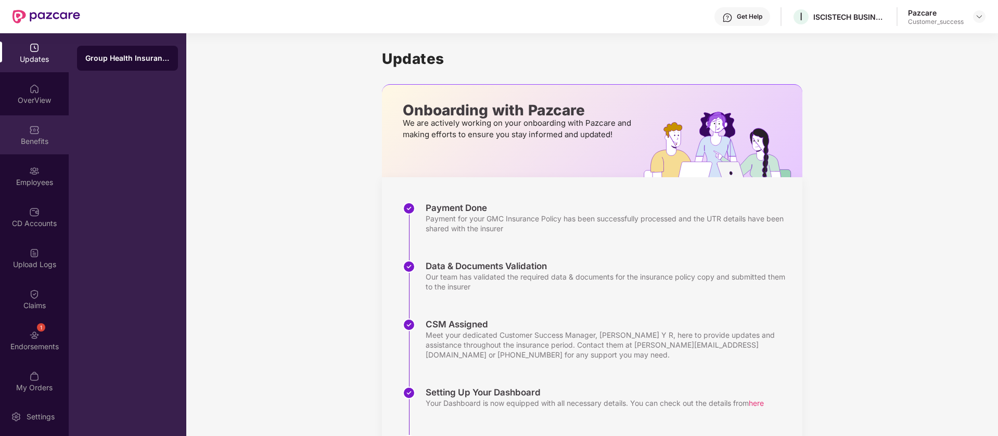
click at [48, 141] on div "Benefits" at bounding box center [34, 141] width 69 height 10
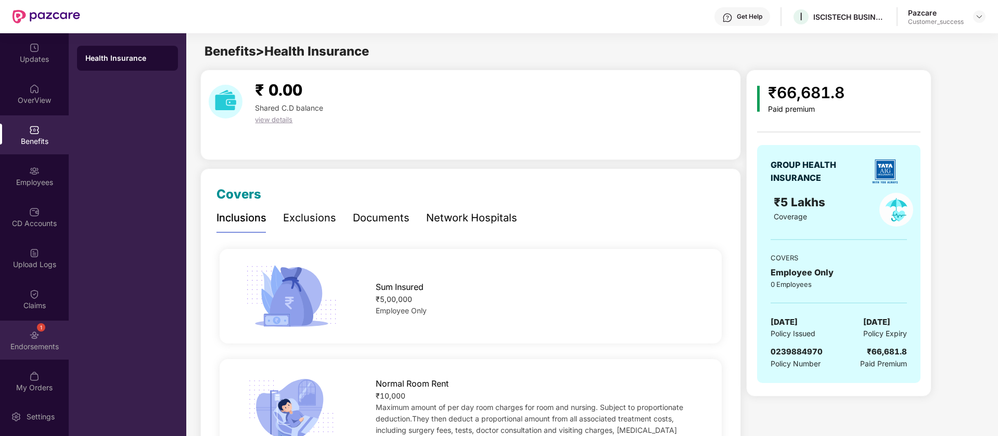
click at [37, 329] on div "1" at bounding box center [41, 328] width 8 height 8
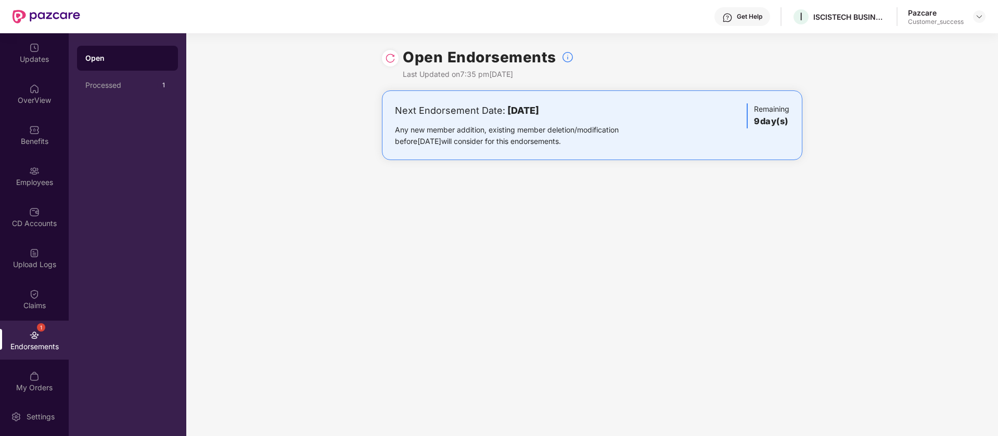
click at [391, 61] on img at bounding box center [390, 58] width 10 height 10
click at [972, 400] on icon "close" at bounding box center [970, 398] width 6 height 6
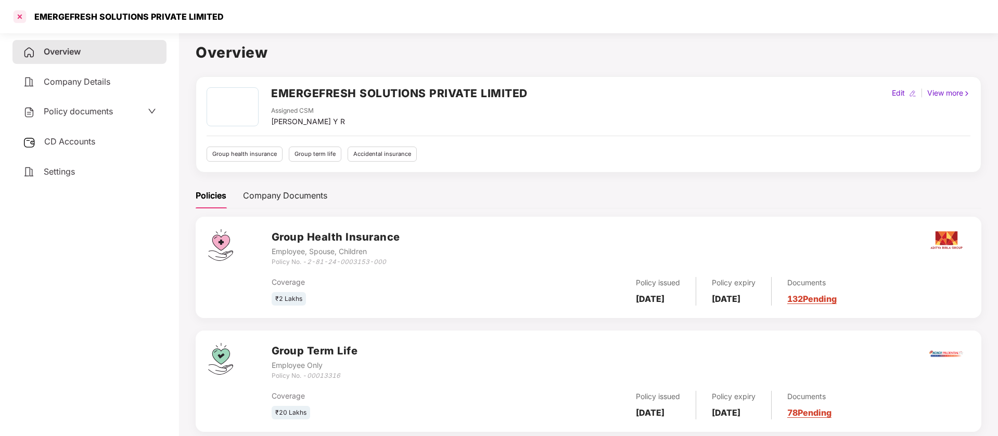
click at [19, 20] on div at bounding box center [19, 16] width 17 height 17
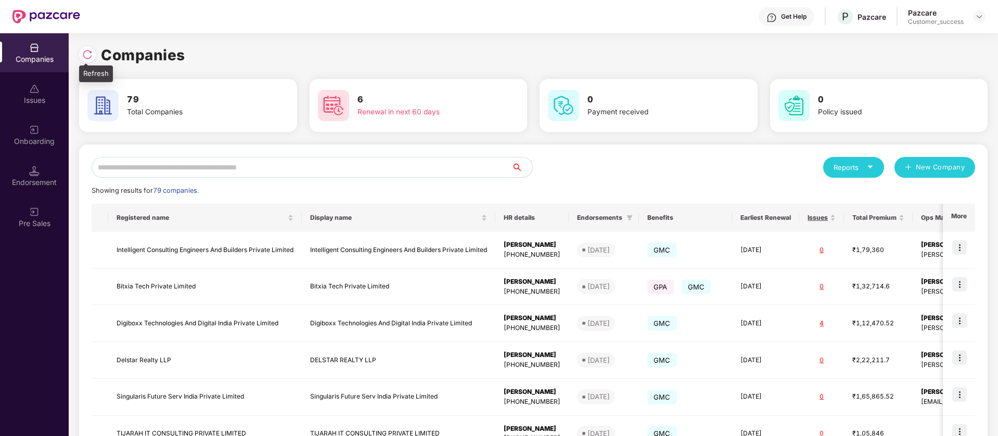
click at [83, 55] on img at bounding box center [87, 54] width 10 height 10
click at [50, 171] on div "Endorsement" at bounding box center [34, 176] width 69 height 39
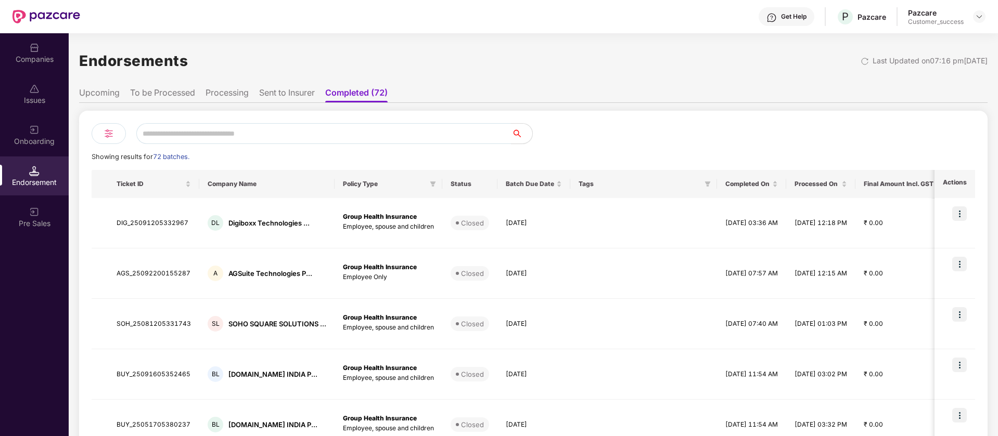
drag, startPoint x: 111, startPoint y: 94, endPoint x: 109, endPoint y: 88, distance: 5.4
click at [109, 88] on li "Upcoming" at bounding box center [99, 94] width 41 height 15
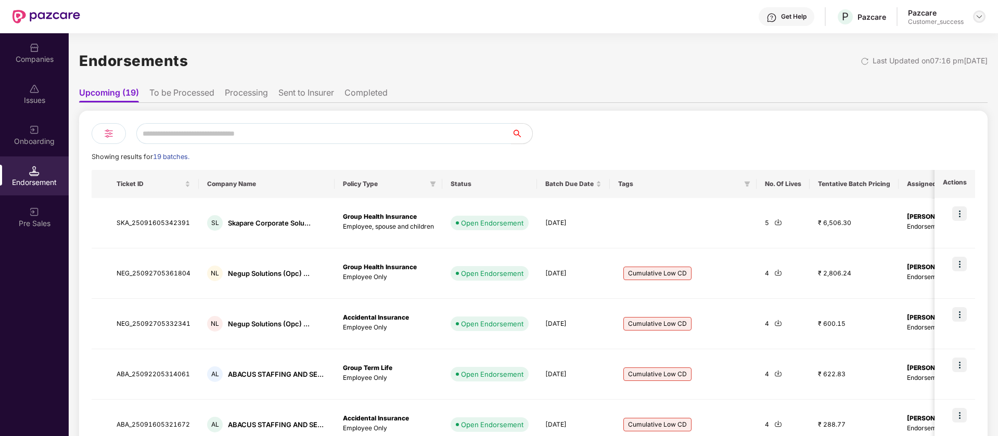
click at [981, 16] on img at bounding box center [979, 16] width 8 height 8
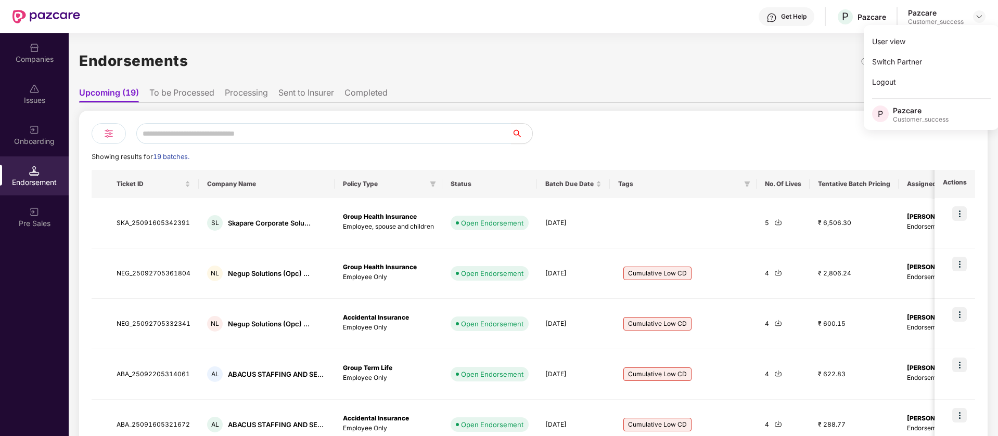
click at [677, 34] on div "Endorsements Last Updated on 07:16 pm[DATE] Upcoming (19) To be Processed Proce…" at bounding box center [533, 392] width 908 height 719
